Goal: Task Accomplishment & Management: Manage account settings

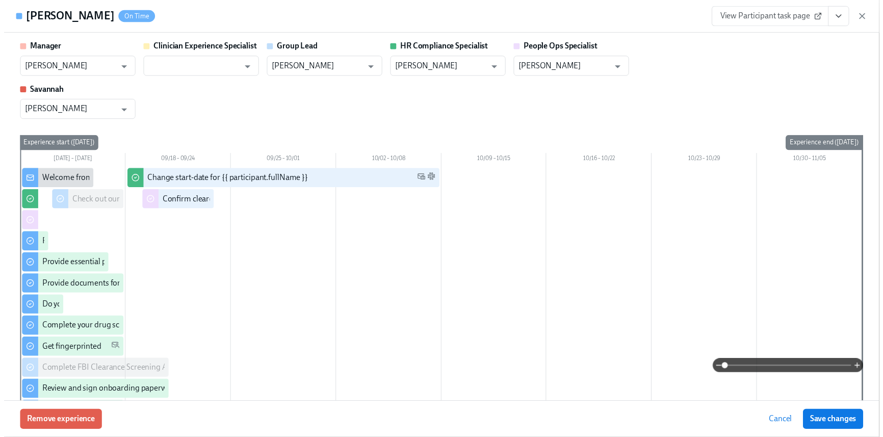
scroll to position [0, 12534]
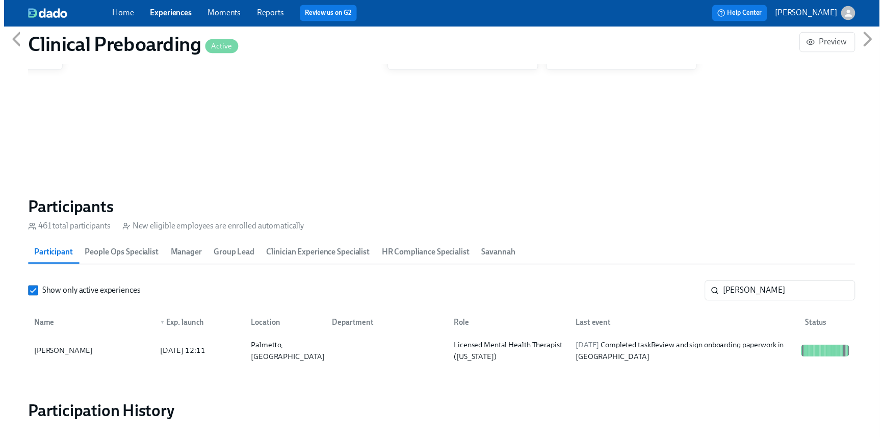
scroll to position [0, 12528]
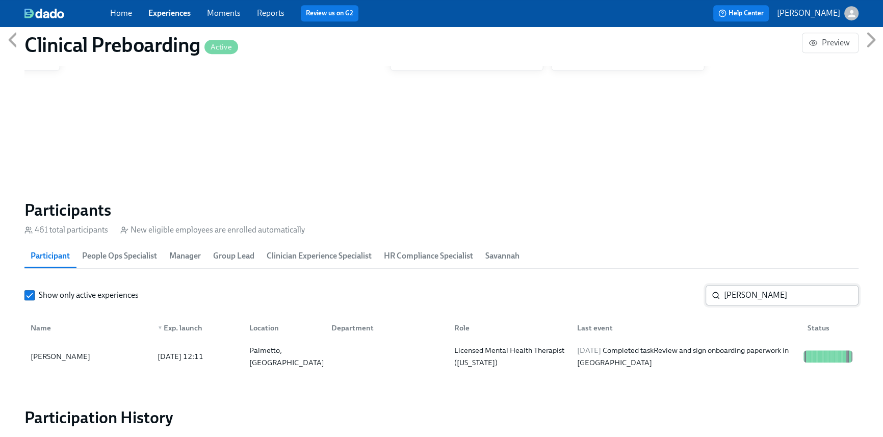
click at [766, 295] on input "[PERSON_NAME]" at bounding box center [791, 295] width 135 height 20
drag, startPoint x: 797, startPoint y: 298, endPoint x: 681, endPoint y: 288, distance: 116.2
click at [682, 288] on div "Show only active experiences [PERSON_NAME] ​" at bounding box center [441, 295] width 834 height 20
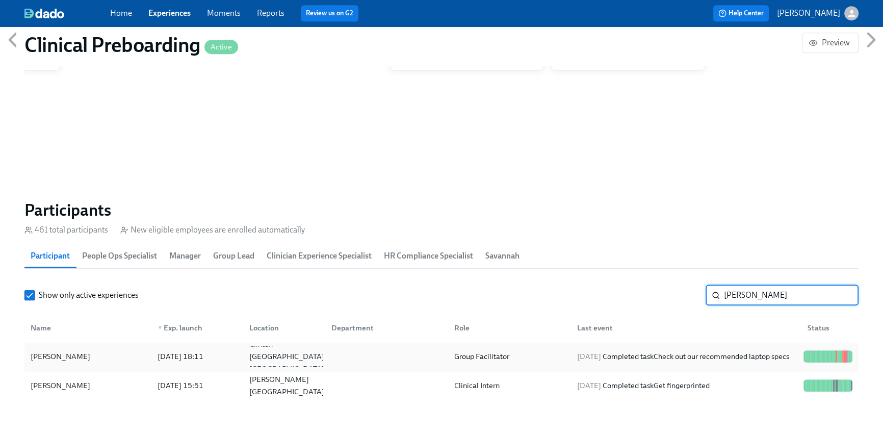
click at [640, 357] on div "[DATE] Completed task Check out our recommended laptop specs" at bounding box center [683, 356] width 220 height 12
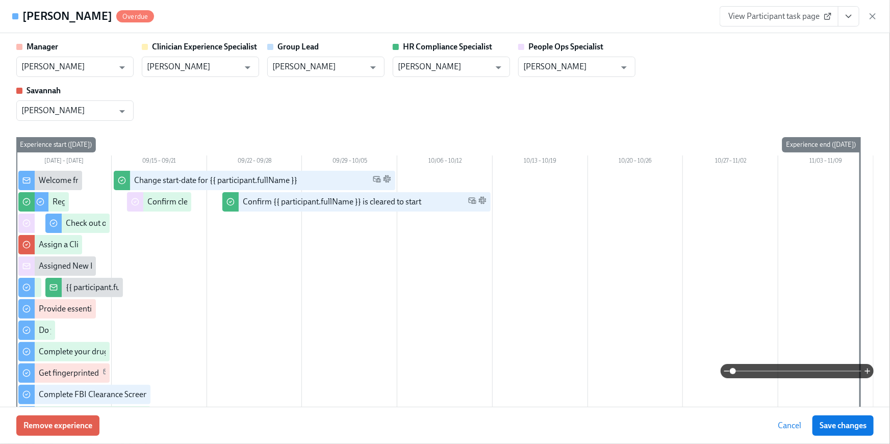
click at [853, 23] on button "View task page" at bounding box center [848, 16] width 21 height 20
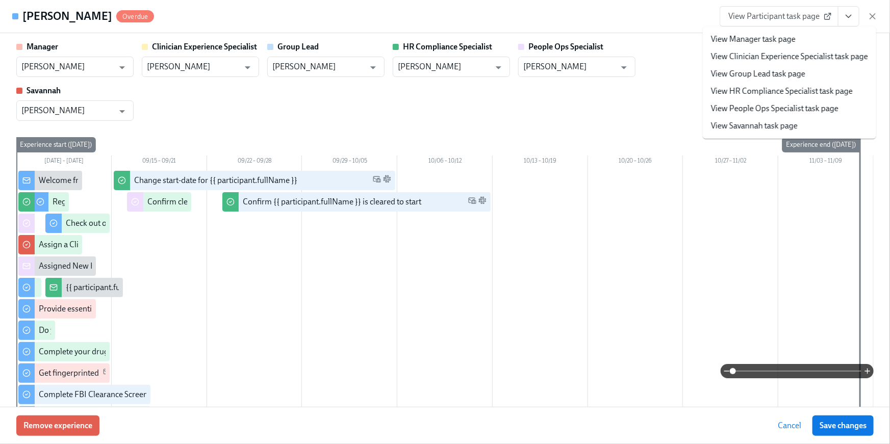
click at [811, 94] on link "View HR Compliance Specialist task page" at bounding box center [782, 91] width 142 height 11
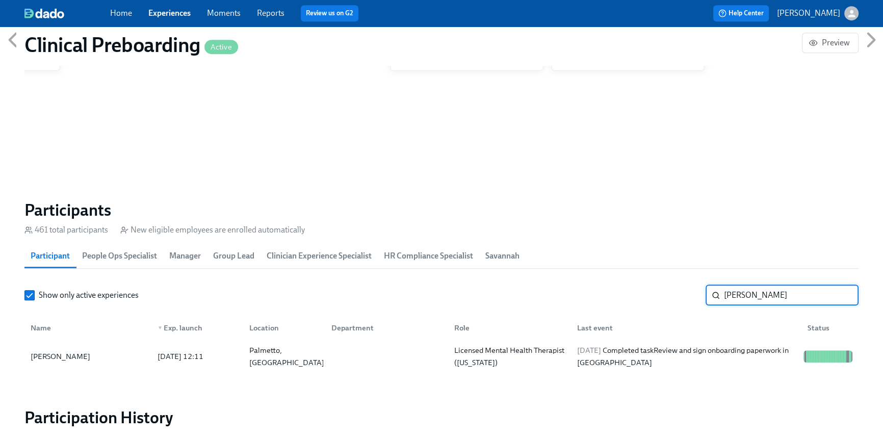
scroll to position [0, 12534]
click at [743, 299] on input "[PERSON_NAME]" at bounding box center [791, 295] width 135 height 20
drag, startPoint x: 793, startPoint y: 297, endPoint x: 696, endPoint y: 289, distance: 97.3
click at [696, 289] on div "Show only active experiences [PERSON_NAME] ​" at bounding box center [441, 295] width 834 height 20
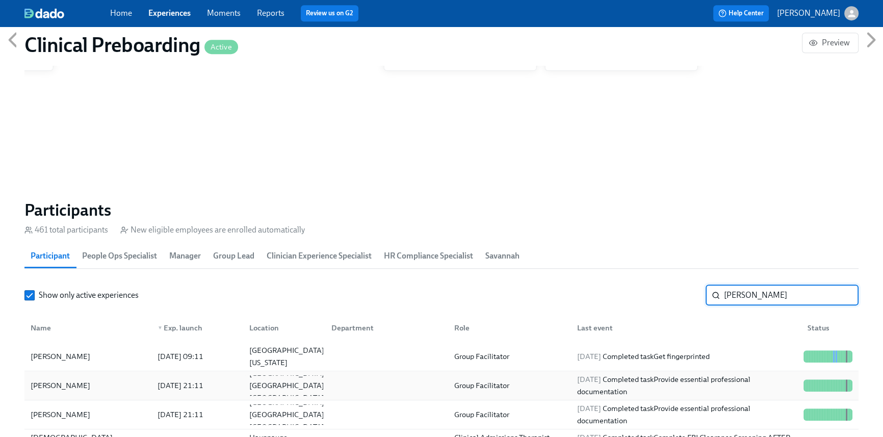
click at [552, 390] on div "Group Facilitator" at bounding box center [507, 385] width 123 height 20
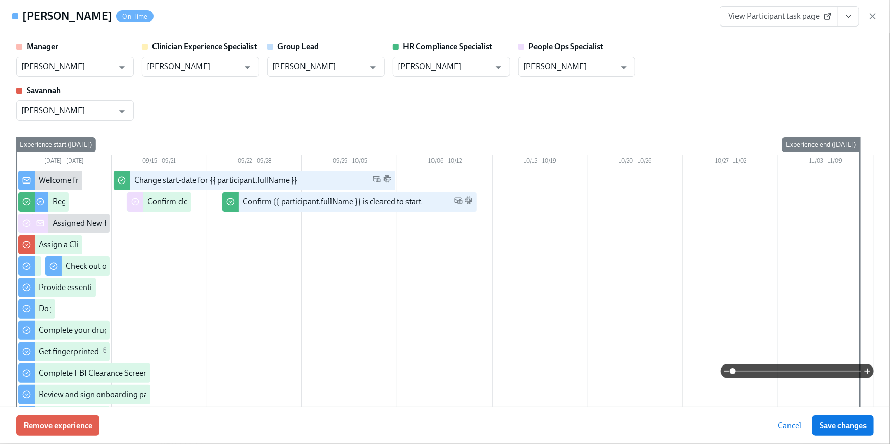
click at [847, 22] on button "View task page" at bounding box center [848, 16] width 21 height 20
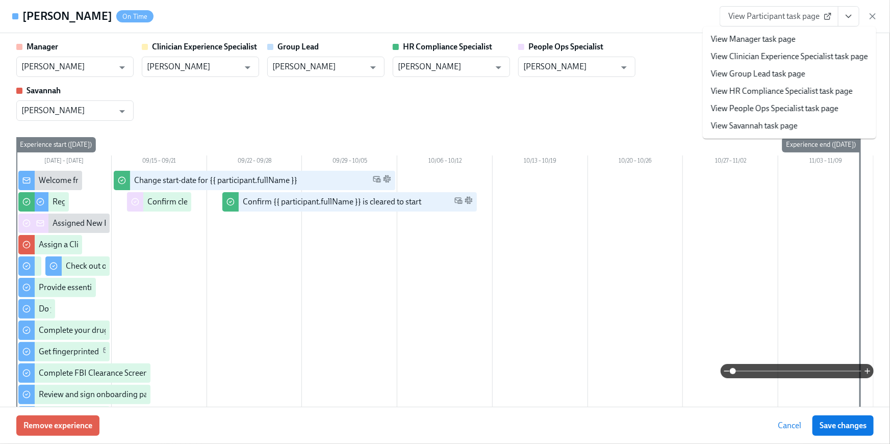
click at [816, 92] on link "View HR Compliance Specialist task page" at bounding box center [782, 91] width 142 height 11
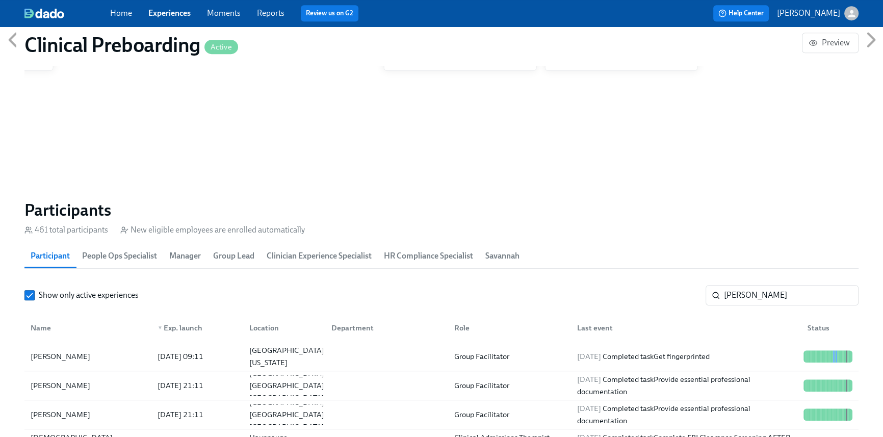
scroll to position [0, 12528]
click at [748, 294] on input "[PERSON_NAME]" at bounding box center [791, 295] width 135 height 20
click at [690, 282] on section "Participants 461 total participants New eligible employees are enrolled automat…" at bounding box center [441, 345] width 834 height 291
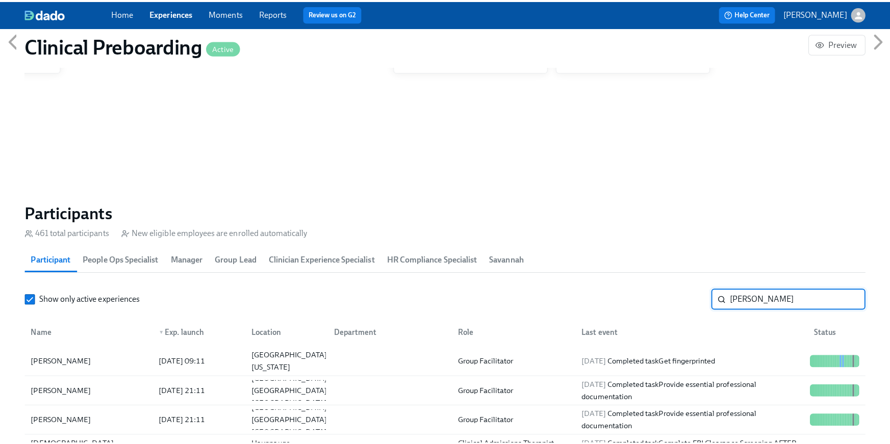
scroll to position [0, 12534]
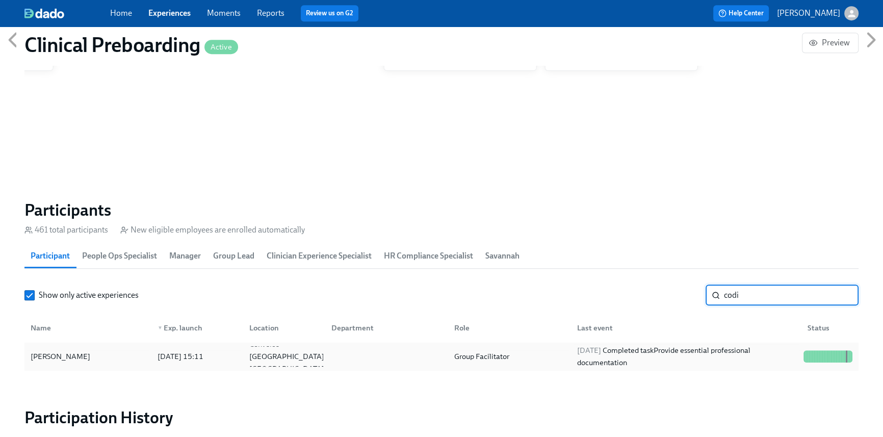
type input "codi"
click at [771, 363] on div "[DATE] Completed task Provide essential professional documentation" at bounding box center [686, 356] width 226 height 24
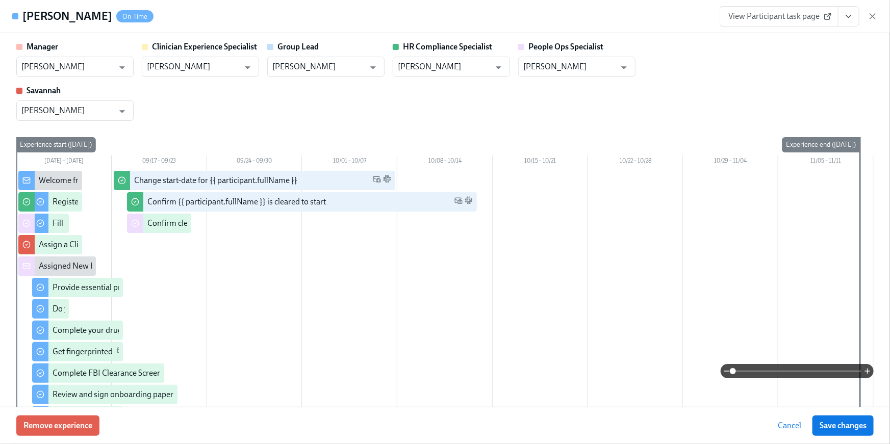
click at [853, 18] on icon "View task page" at bounding box center [849, 16] width 10 height 10
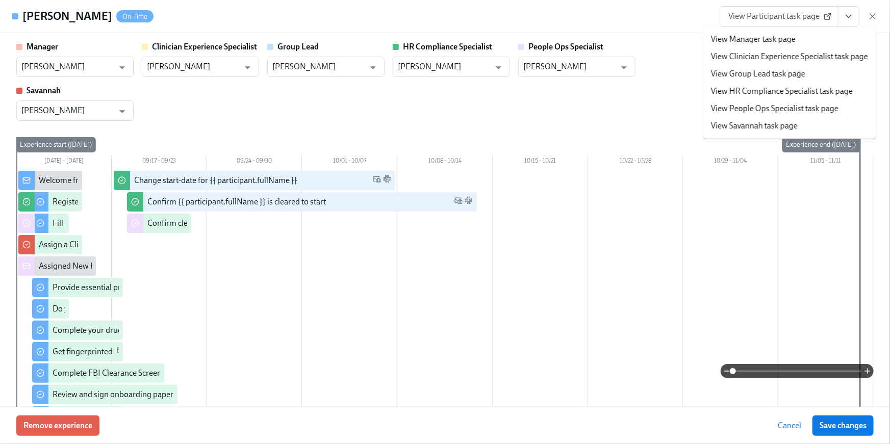
click at [777, 95] on link "View HR Compliance Specialist task page" at bounding box center [782, 91] width 142 height 11
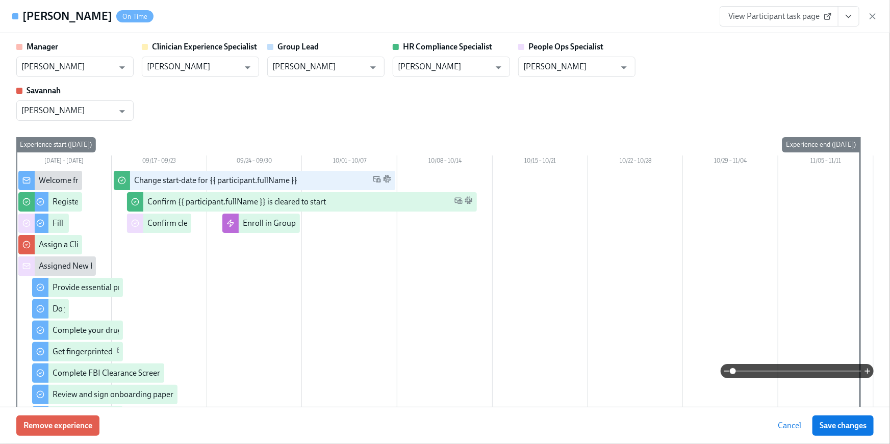
scroll to position [0, 12534]
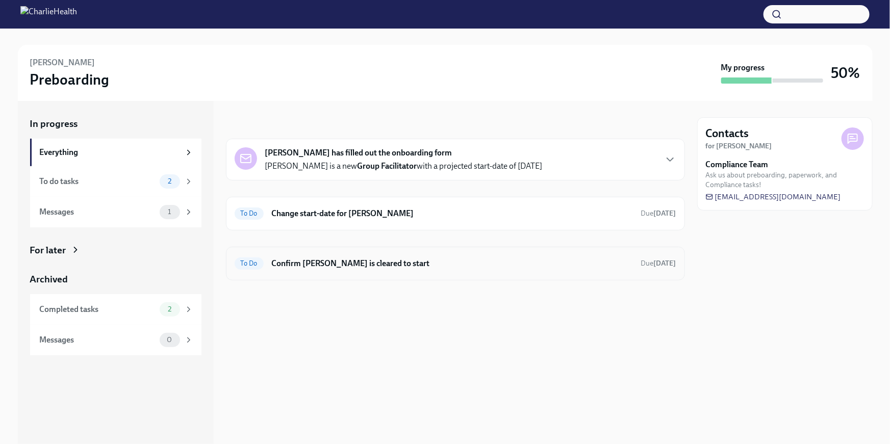
click at [426, 259] on h6 "Confirm Kate Reed is cleared to start" at bounding box center [452, 263] width 361 height 11
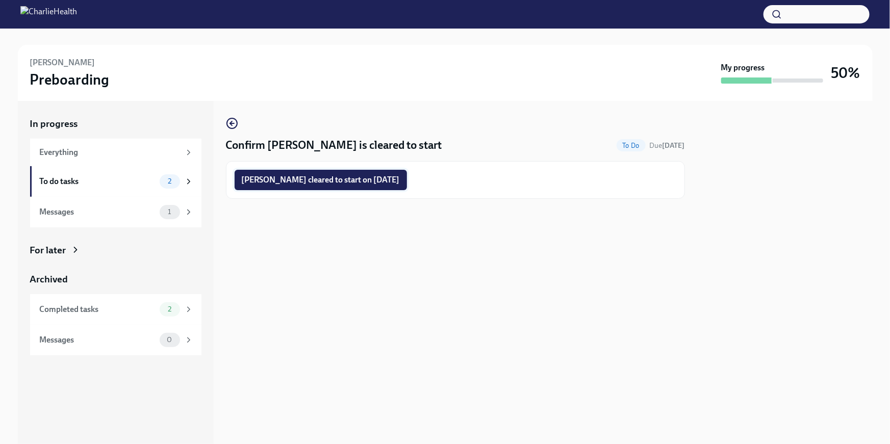
click at [337, 185] on button "Kate Reed cleared to start on 09/29/2025" at bounding box center [321, 180] width 172 height 20
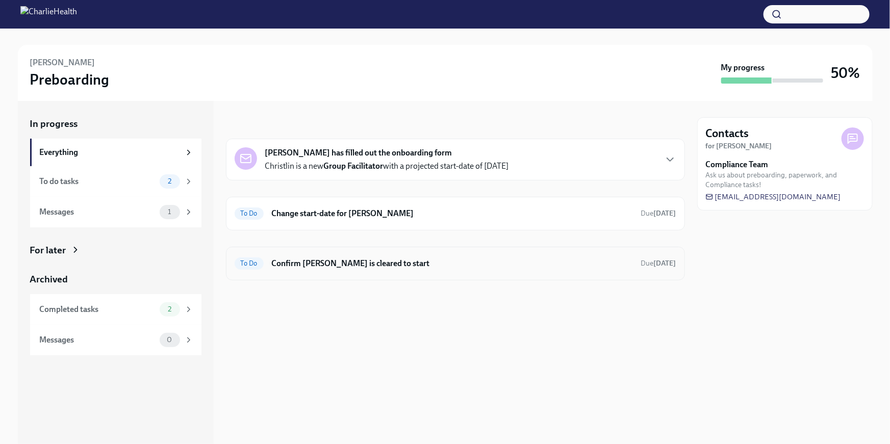
click at [364, 253] on div "To Do Confirm [PERSON_NAME] is cleared to start Due [DATE]" at bounding box center [455, 264] width 459 height 34
click at [356, 265] on h6 "Confirm [PERSON_NAME] is cleared to start" at bounding box center [452, 263] width 361 height 11
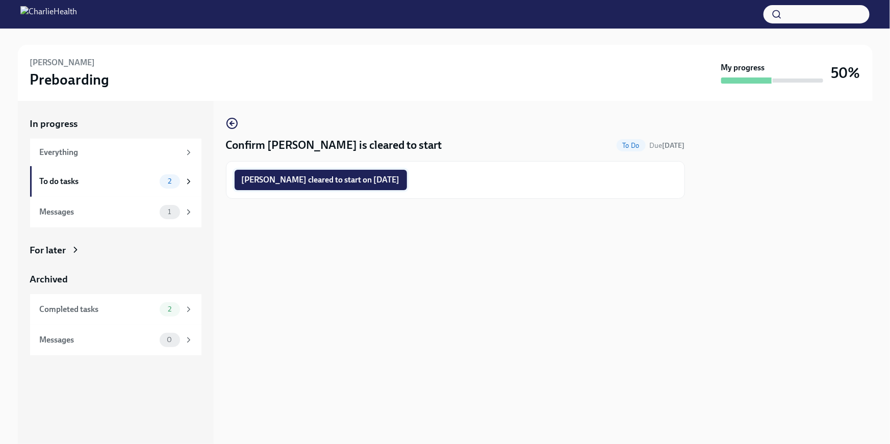
click at [349, 179] on span "[PERSON_NAME] cleared to start on [DATE]" at bounding box center [321, 180] width 158 height 10
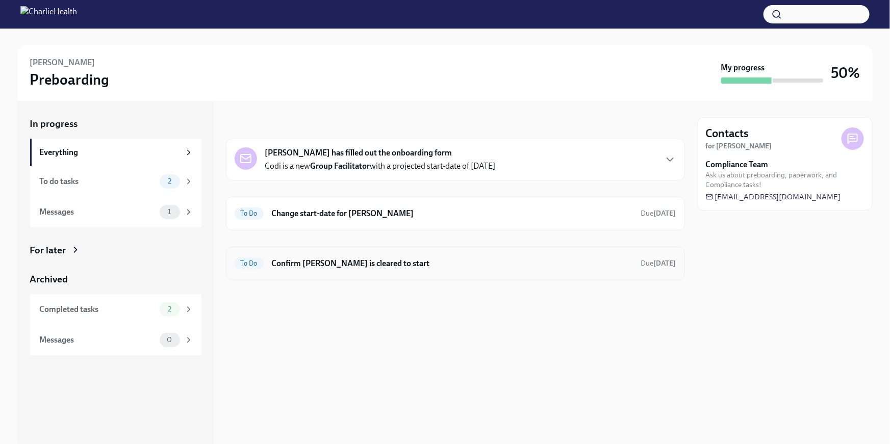
click at [374, 258] on h6 "Confirm Codi Perry is cleared to start" at bounding box center [452, 263] width 361 height 11
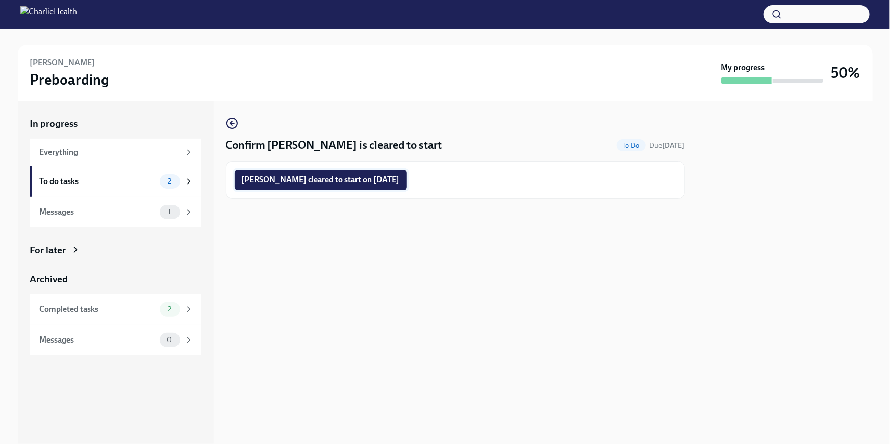
click at [345, 185] on span "Codi Perry cleared to start on 09/29/2025" at bounding box center [321, 180] width 158 height 10
